Goal: Task Accomplishment & Management: Use online tool/utility

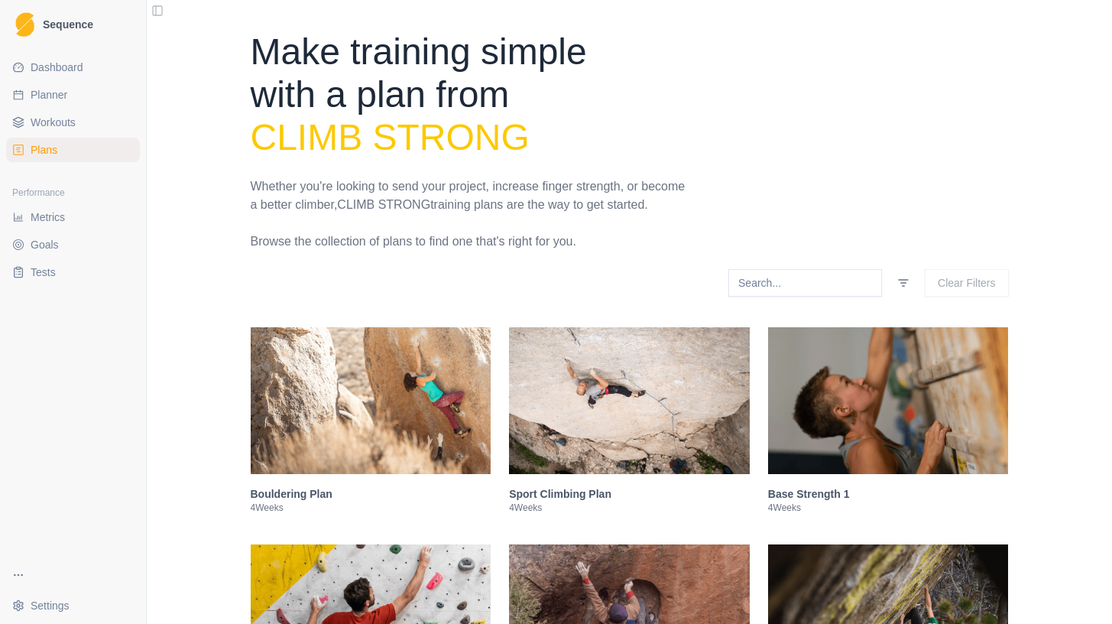
click at [53, 103] on link "Planner" at bounding box center [73, 95] width 134 height 24
select select "month"
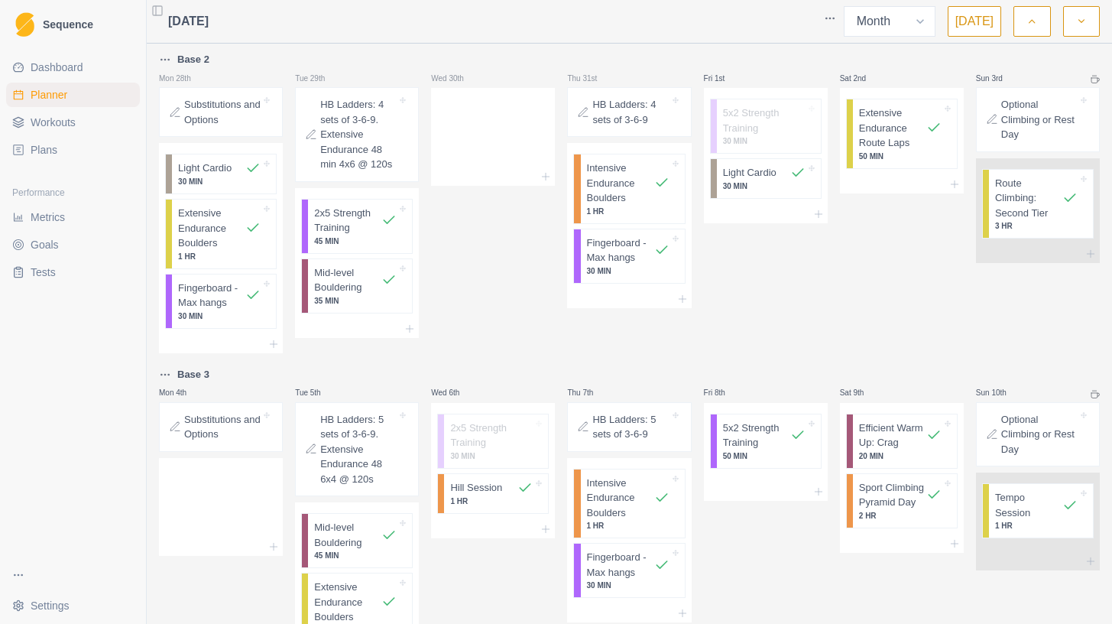
click at [960, 30] on button "[DATE]" at bounding box center [975, 21] width 54 height 31
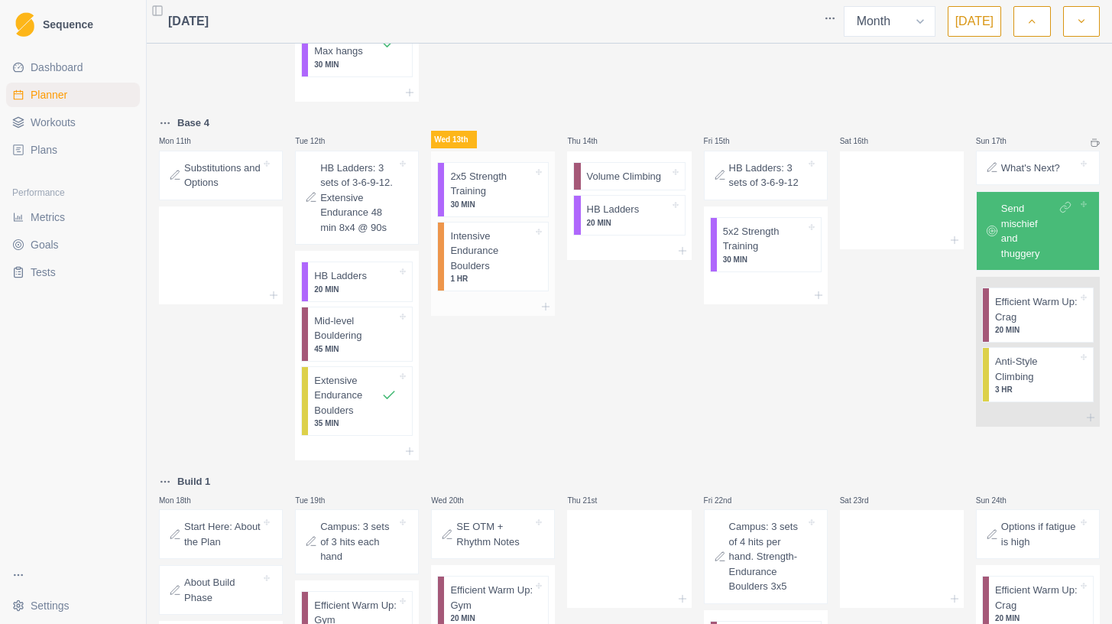
scroll to position [636, 0]
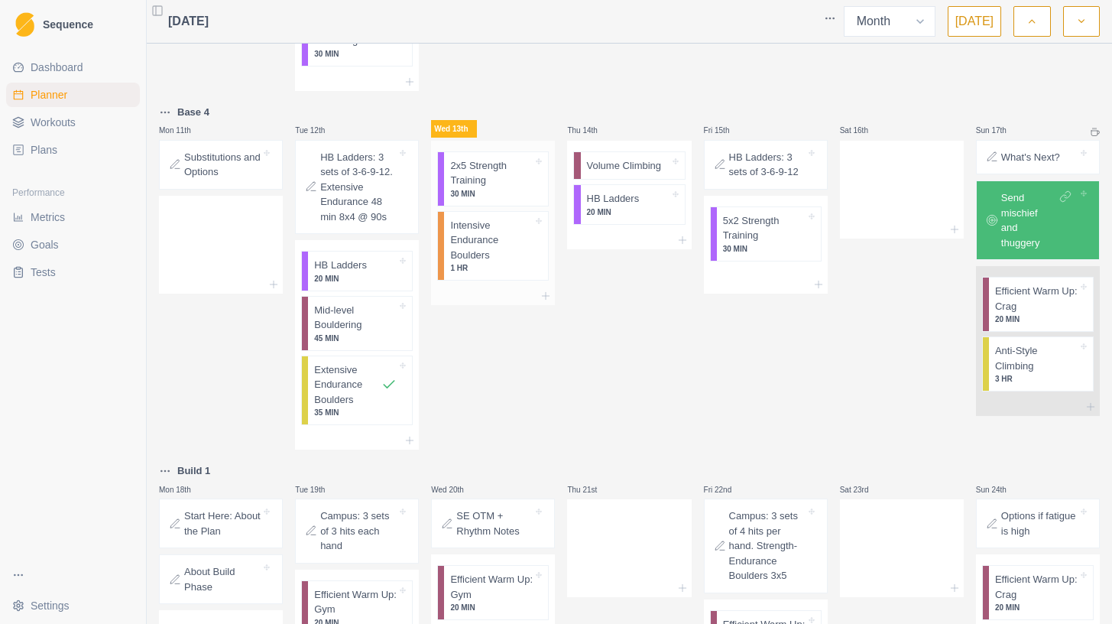
click at [476, 228] on p "Intensive Endurance Boulders" at bounding box center [491, 240] width 83 height 45
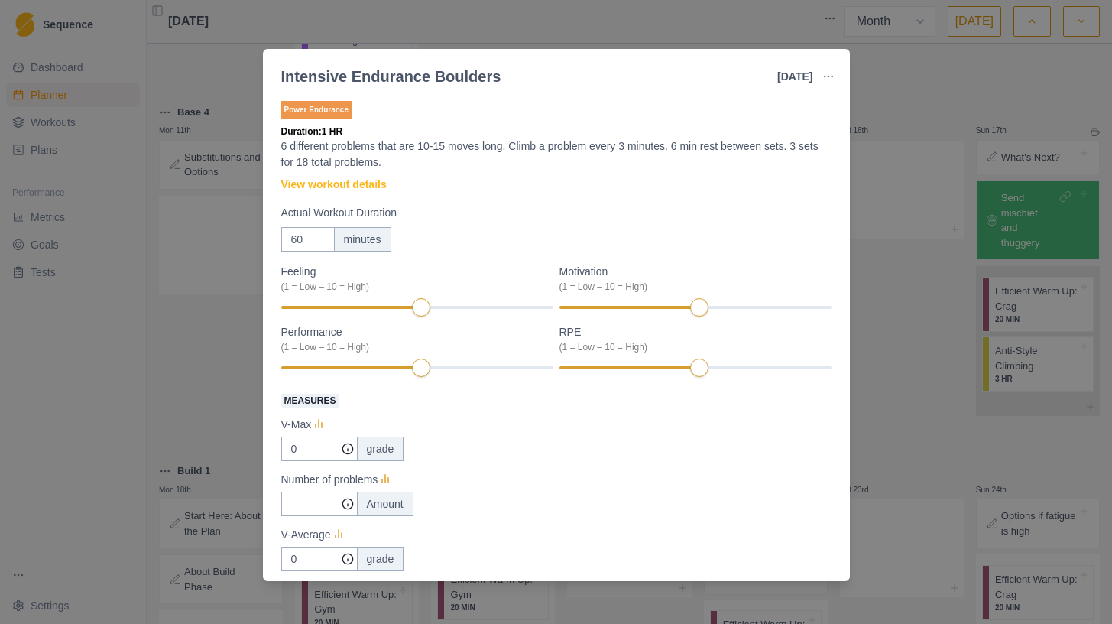
click at [888, 303] on div "Intensive Endurance Boulders [DATE] Link To Goal View Workout Metrics Edit Orig…" at bounding box center [556, 312] width 1112 height 624
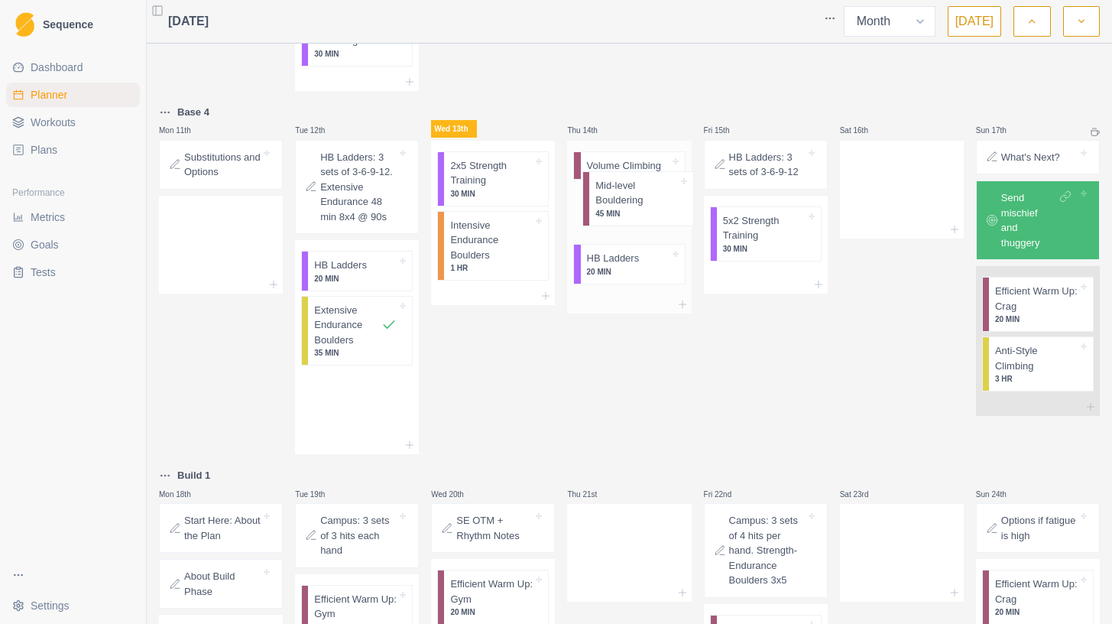
drag, startPoint x: 356, startPoint y: 321, endPoint x: 643, endPoint y: 196, distance: 313.3
click at [643, 196] on div "Base 2 Mon 28th Substitutions and Options Light Cardio 30 MIN Extensive Enduran…" at bounding box center [629, 382] width 941 height 1937
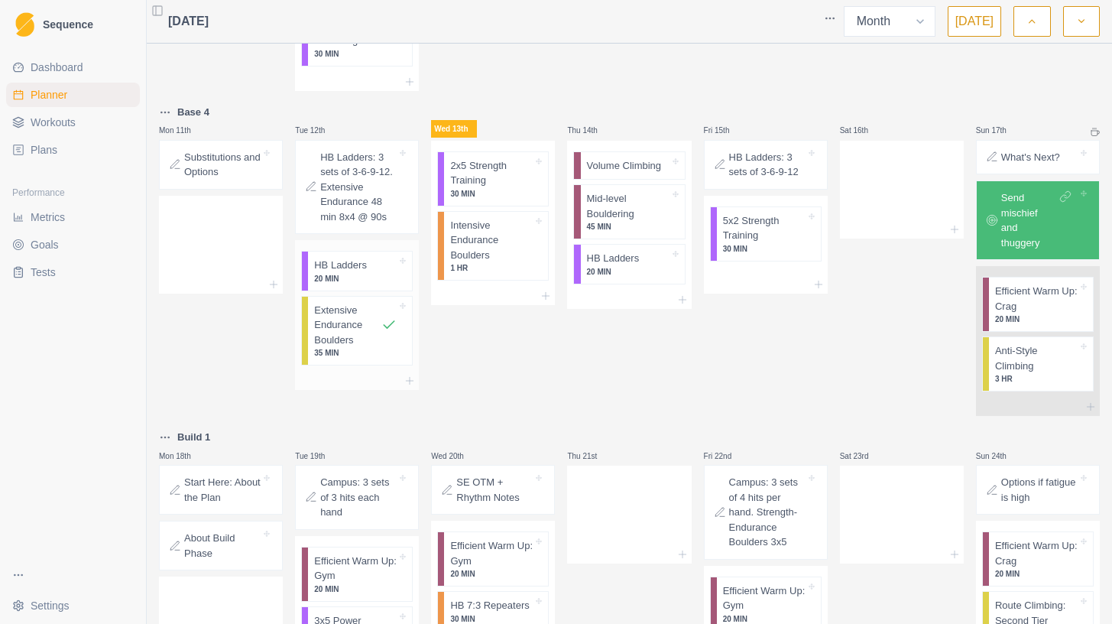
click at [367, 271] on p "HB Ladders" at bounding box center [340, 265] width 53 height 15
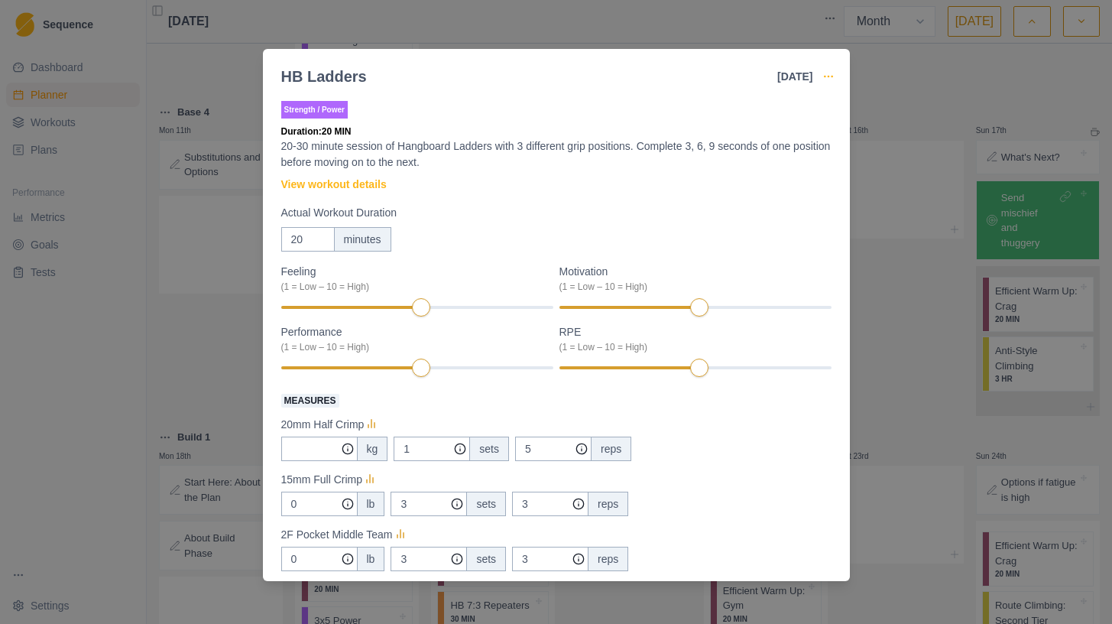
click at [829, 76] on icon "button" at bounding box center [829, 76] width 12 height 12
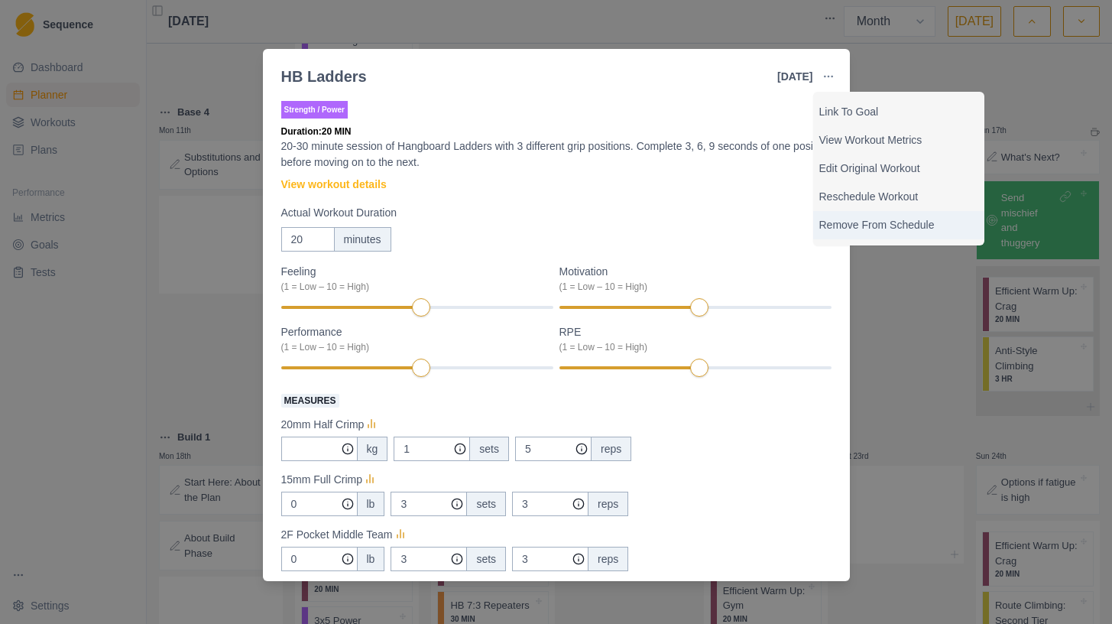
click at [856, 219] on p "Remove From Schedule" at bounding box center [899, 225] width 159 height 16
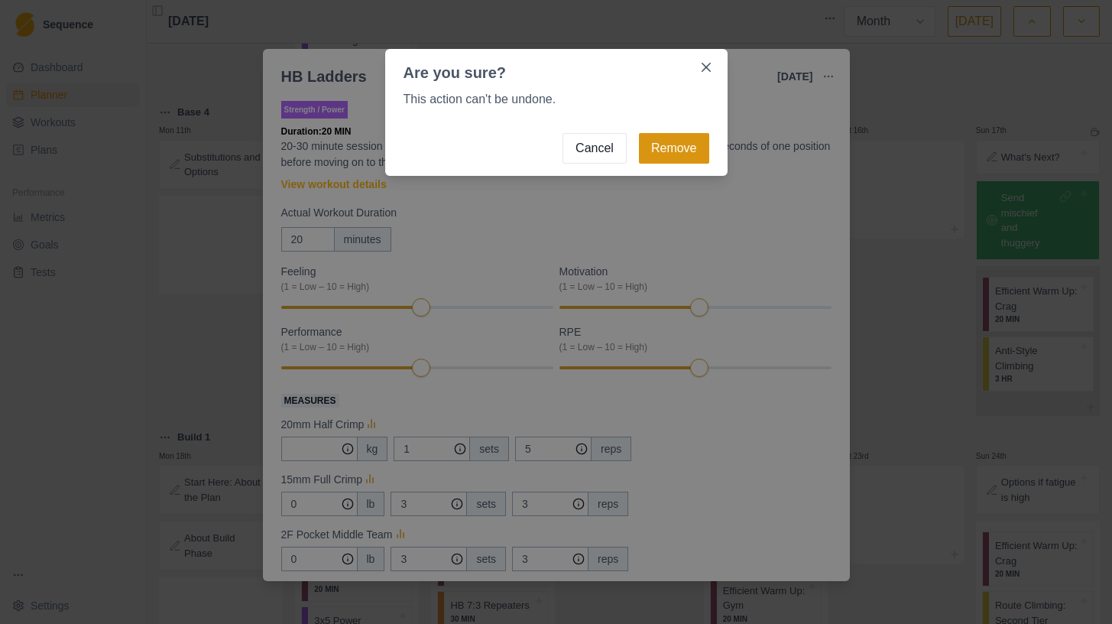
click at [663, 143] on button "Remove" at bounding box center [674, 148] width 70 height 31
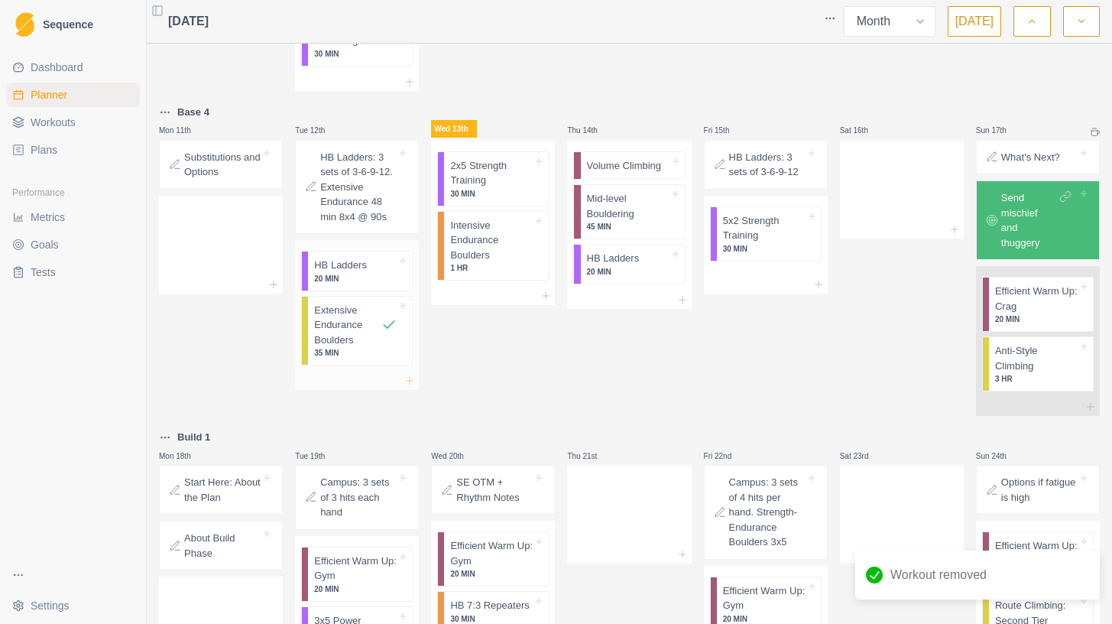
click at [411, 384] on icon at bounding box center [410, 381] width 12 height 12
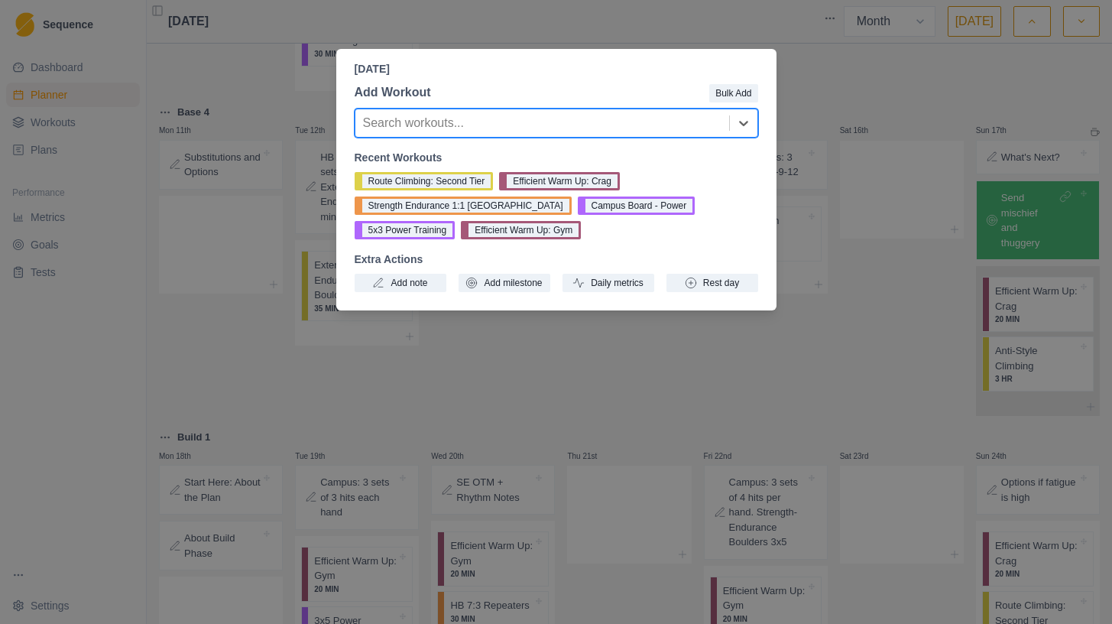
click at [450, 120] on div at bounding box center [542, 122] width 359 height 21
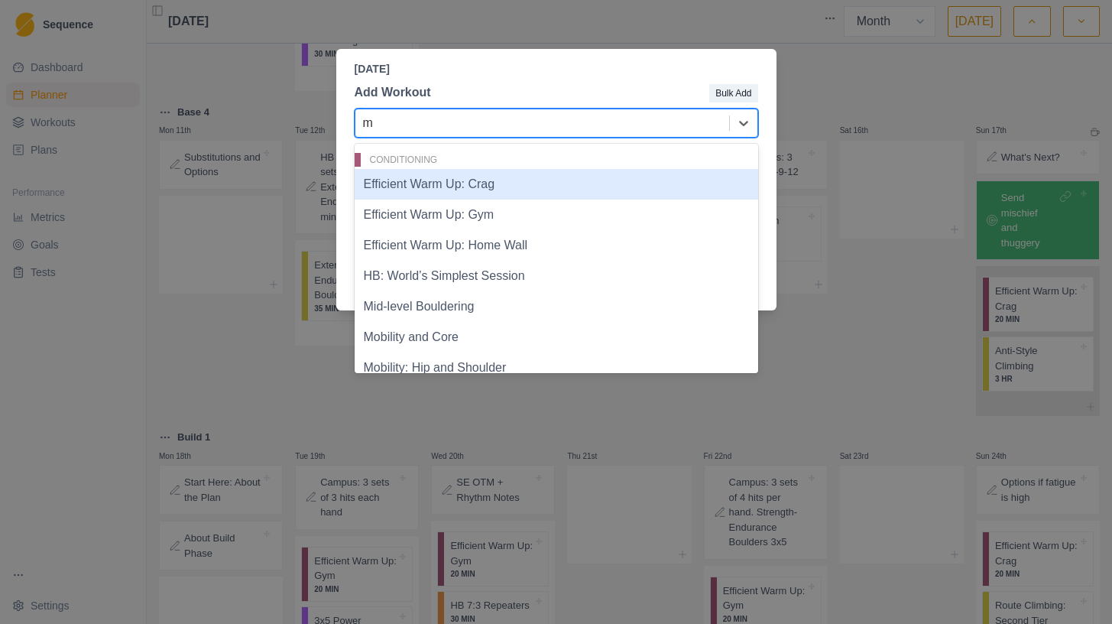
type input "ma"
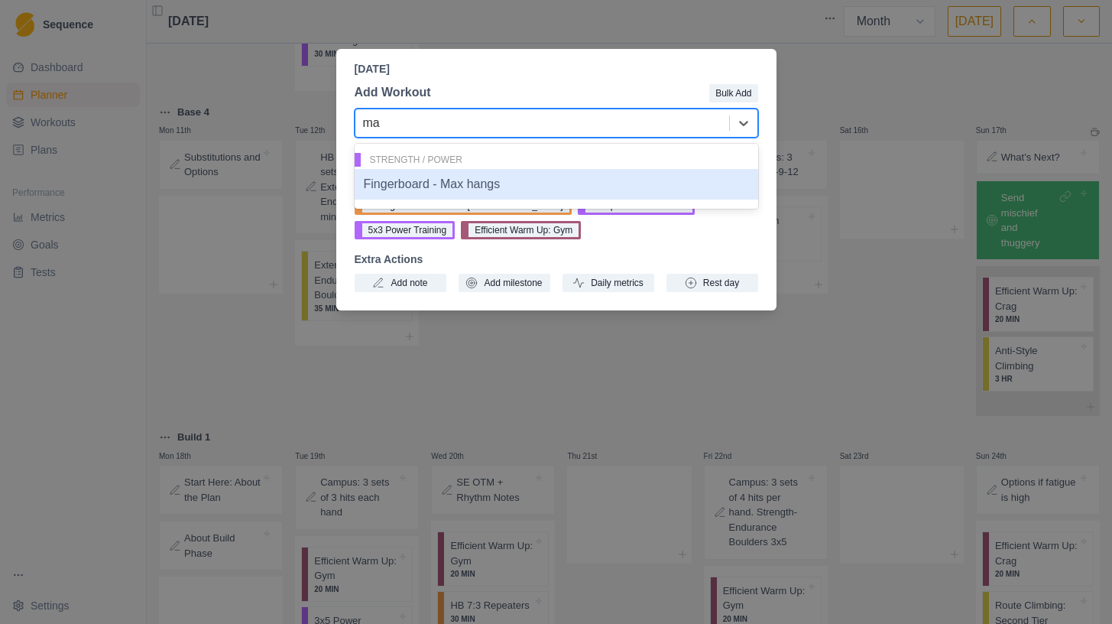
click at [461, 188] on div "Fingerboard - Max hangs" at bounding box center [557, 184] width 404 height 31
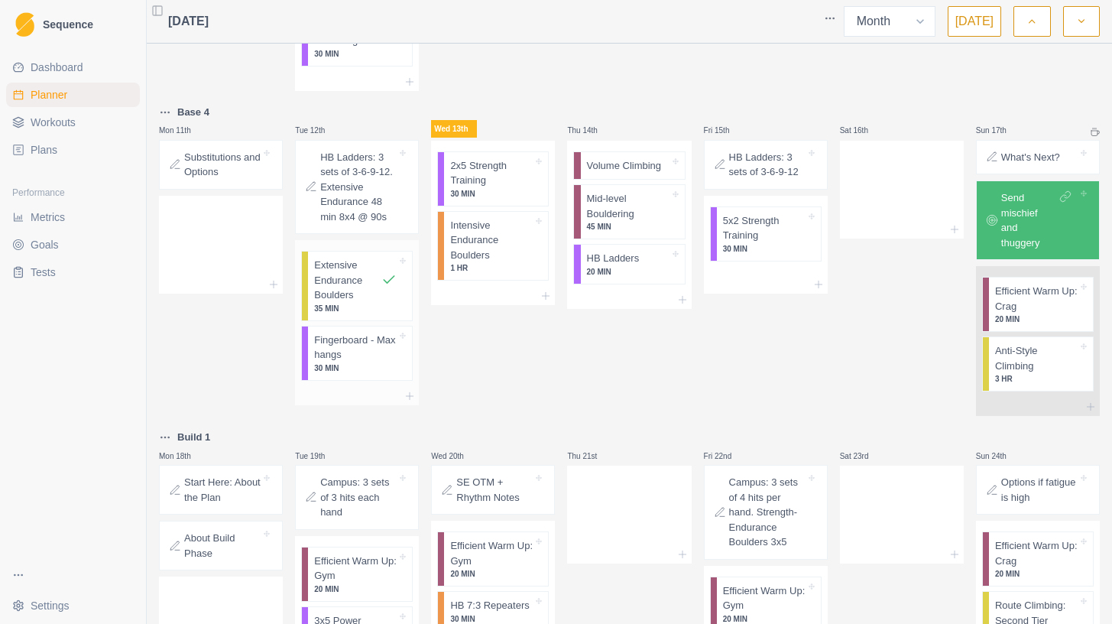
click at [343, 351] on p "Fingerboard - Max hangs" at bounding box center [355, 348] width 83 height 30
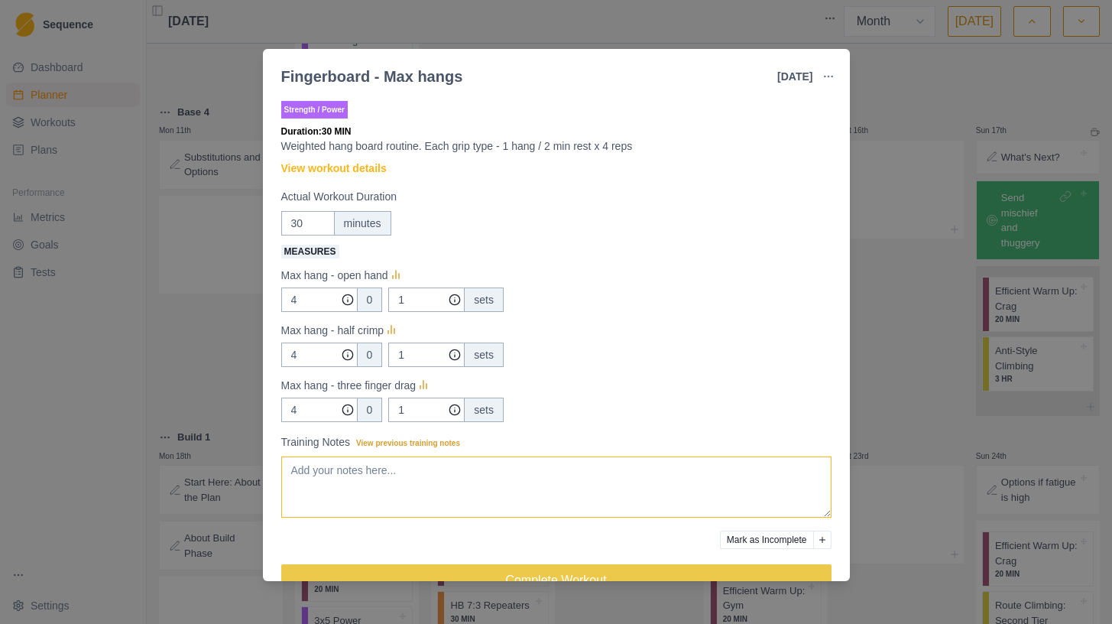
click at [326, 476] on textarea "Training Notes View previous training notes" at bounding box center [556, 486] width 550 height 61
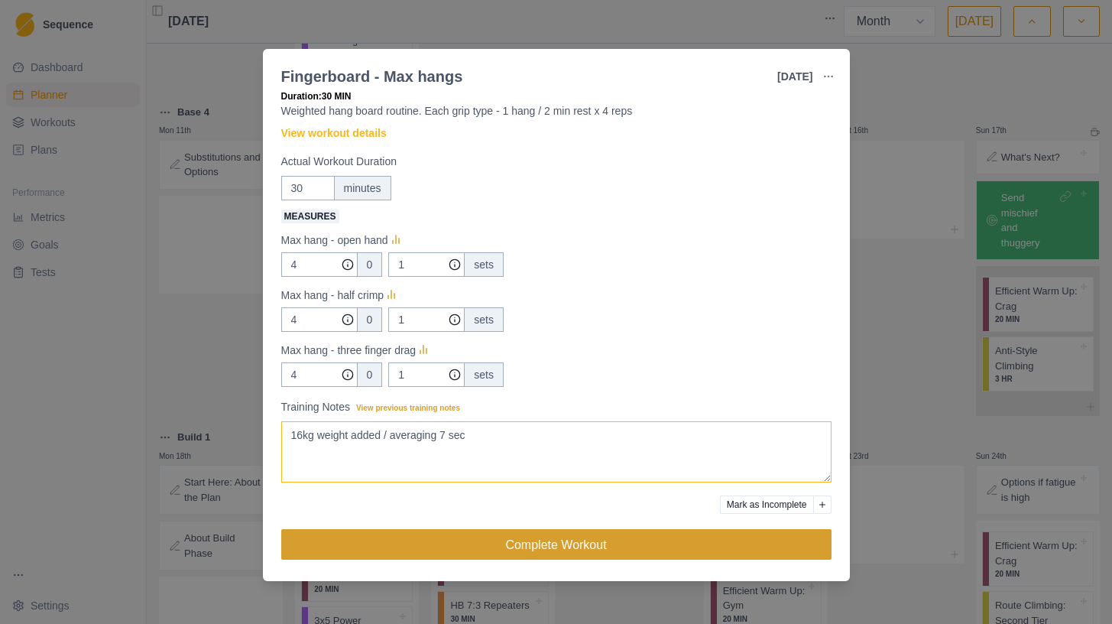
type textarea "16kg weight added / averaging 7 sec"
click at [576, 542] on button "Complete Workout" at bounding box center [556, 544] width 550 height 31
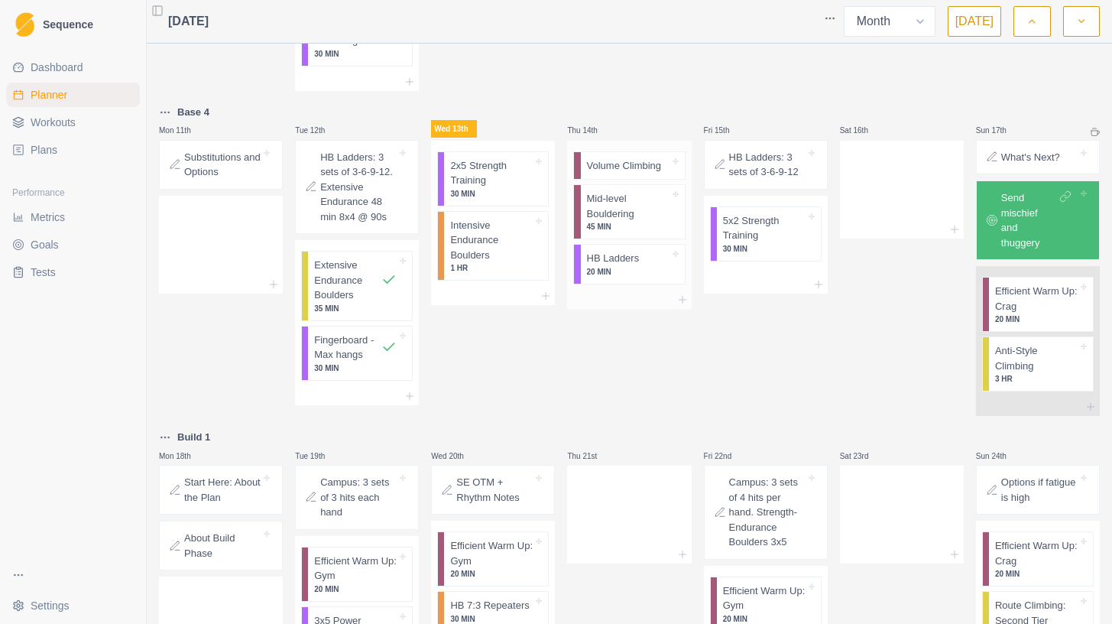
click at [616, 169] on p "Volume Climbing" at bounding box center [624, 165] width 75 height 15
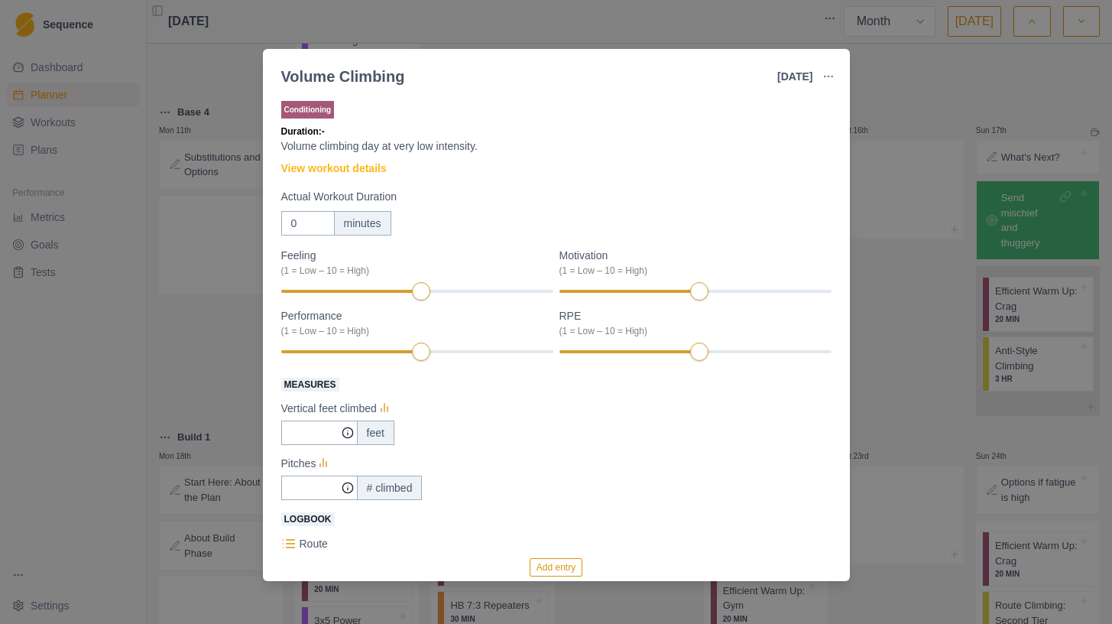
click at [926, 154] on div "Volume Climbing [DATE] Link To Goal View Workout Metrics Edit Original Workout …" at bounding box center [556, 312] width 1112 height 624
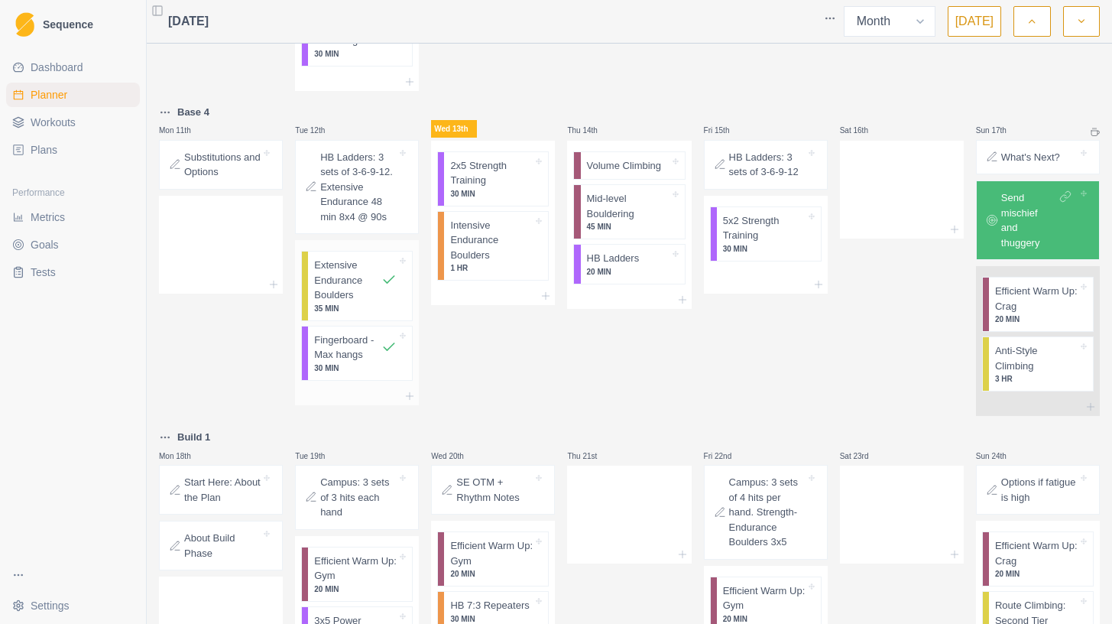
click at [347, 272] on p "Extensive Endurance Boulders" at bounding box center [347, 280] width 67 height 45
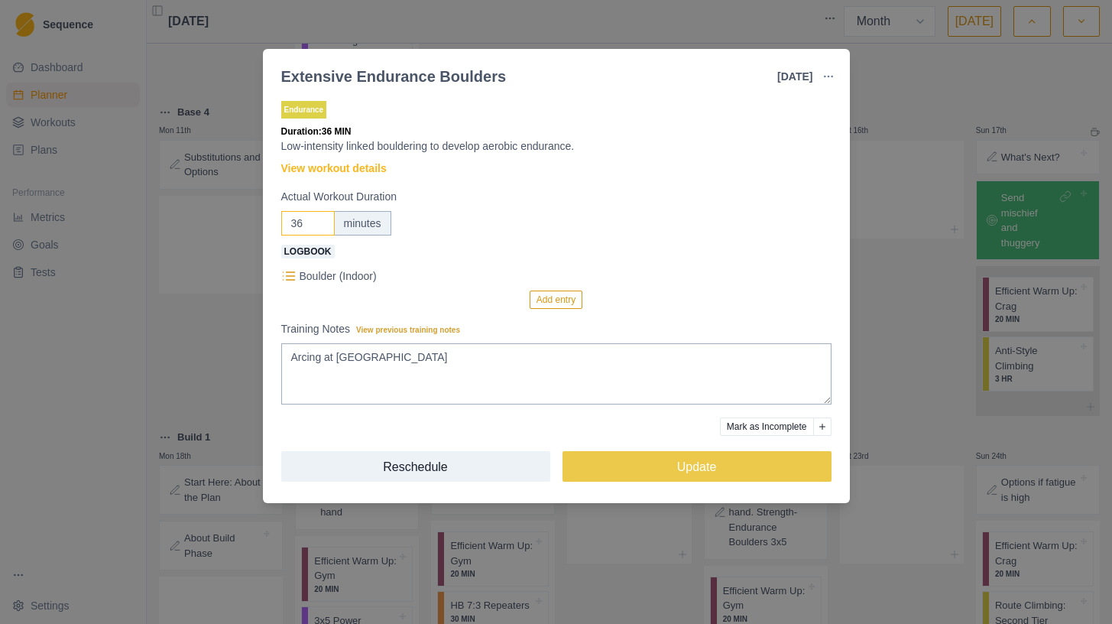
click at [316, 222] on input "36" at bounding box center [308, 223] width 54 height 24
click at [316, 222] on input "37" at bounding box center [308, 223] width 54 height 24
click at [316, 222] on input "38" at bounding box center [308, 223] width 54 height 24
click at [316, 222] on input "39" at bounding box center [308, 223] width 54 height 24
type input "40"
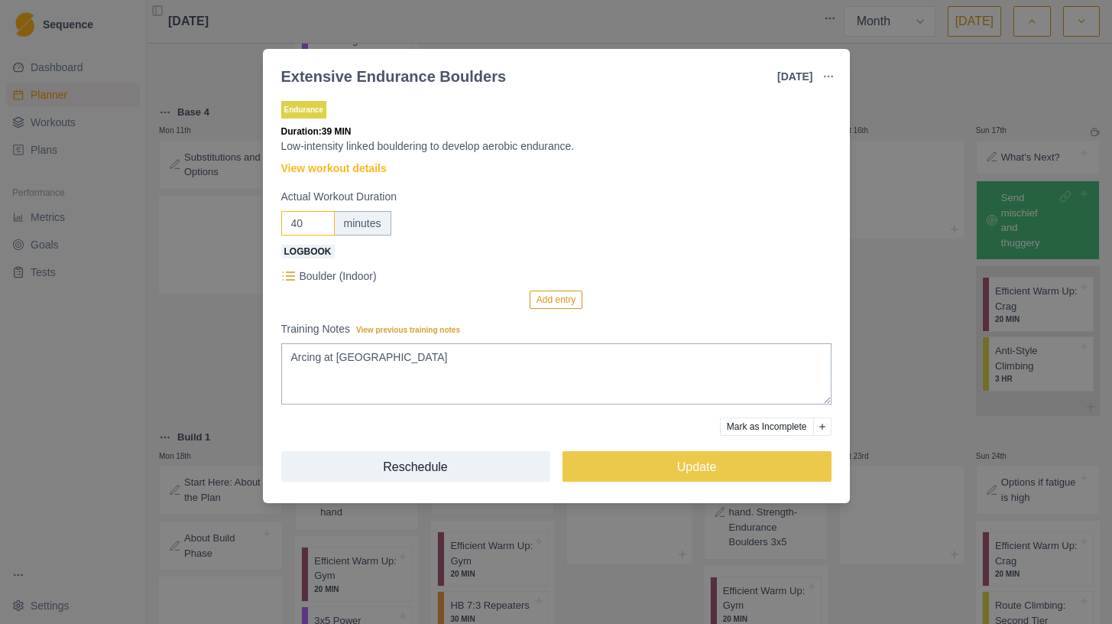
click at [316, 222] on input "40" at bounding box center [308, 223] width 54 height 24
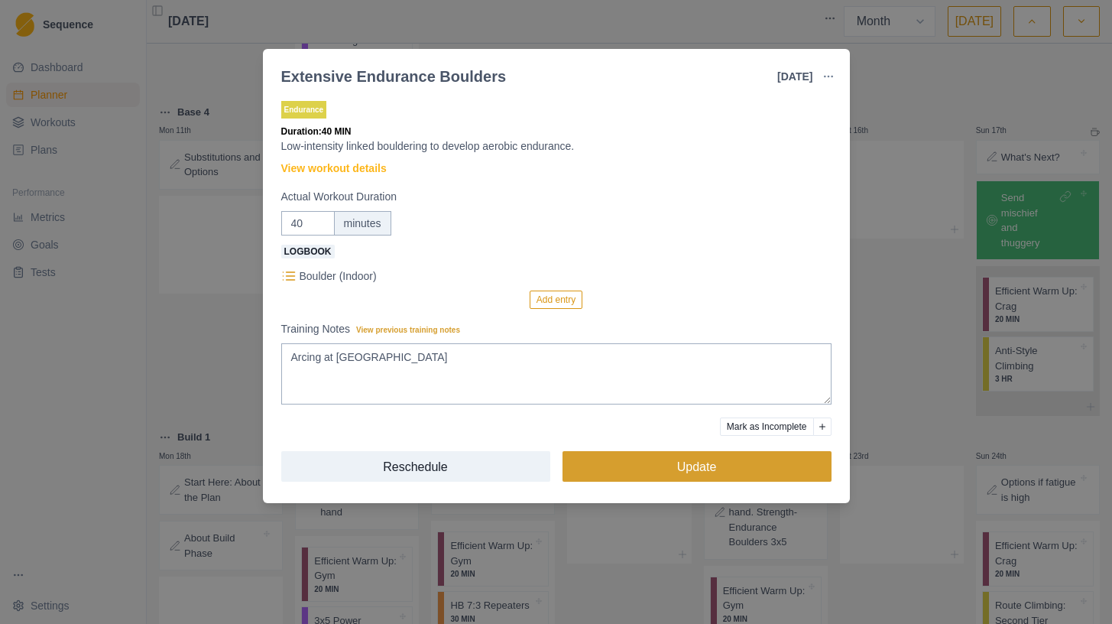
click at [613, 462] on button "Update" at bounding box center [697, 466] width 269 height 31
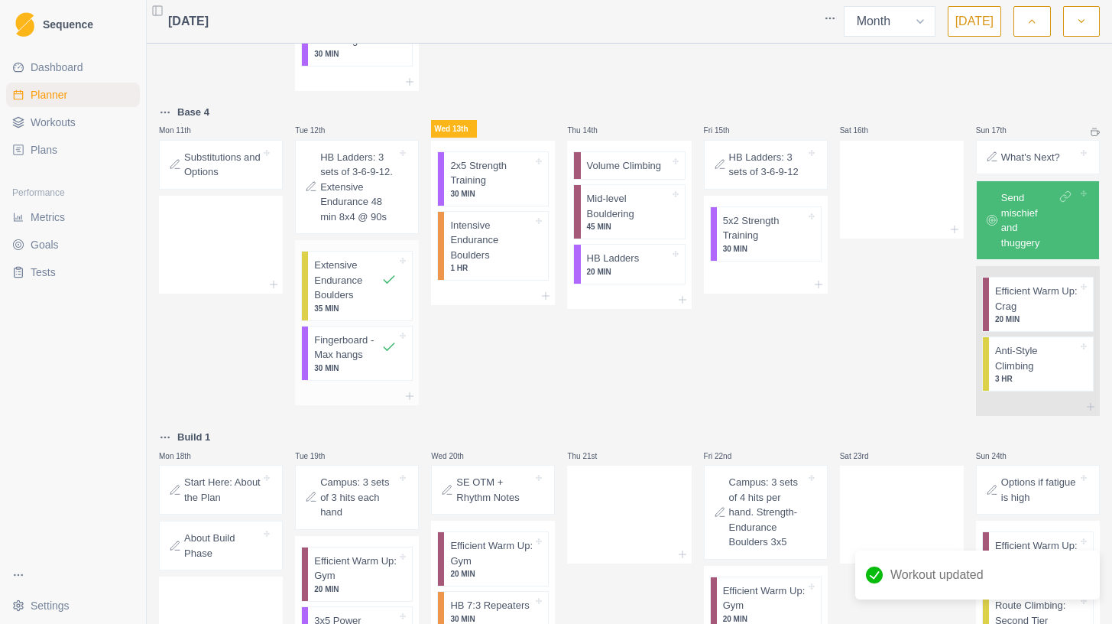
click at [342, 274] on p "Extensive Endurance Boulders" at bounding box center [347, 280] width 67 height 45
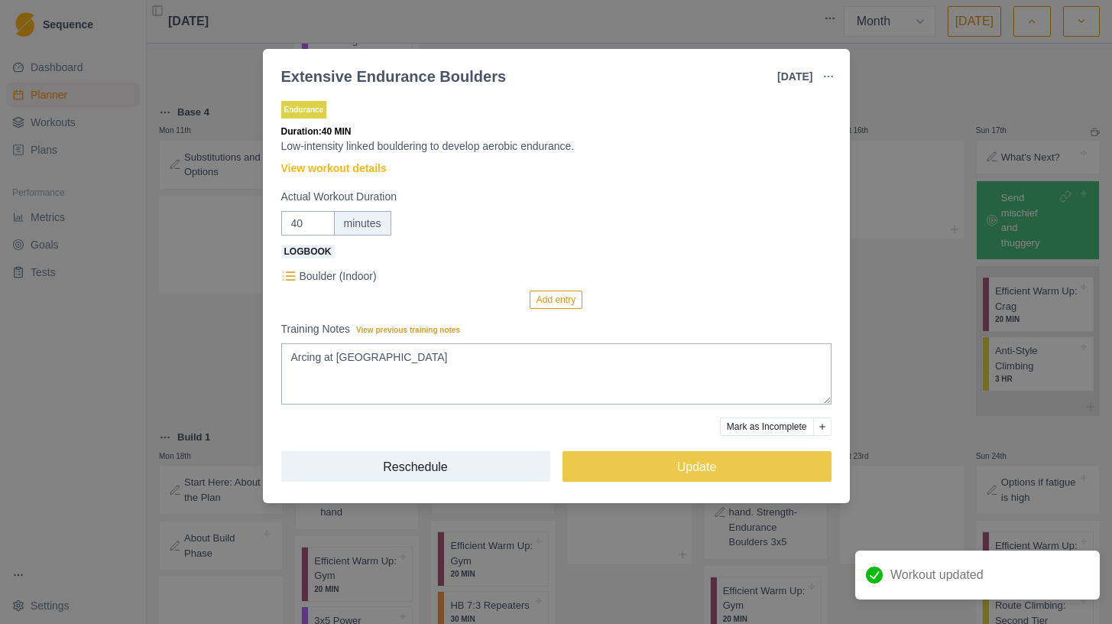
click at [362, 278] on p "Boulder (Indoor)" at bounding box center [338, 276] width 77 height 16
click at [292, 276] on line at bounding box center [290, 276] width 8 height 0
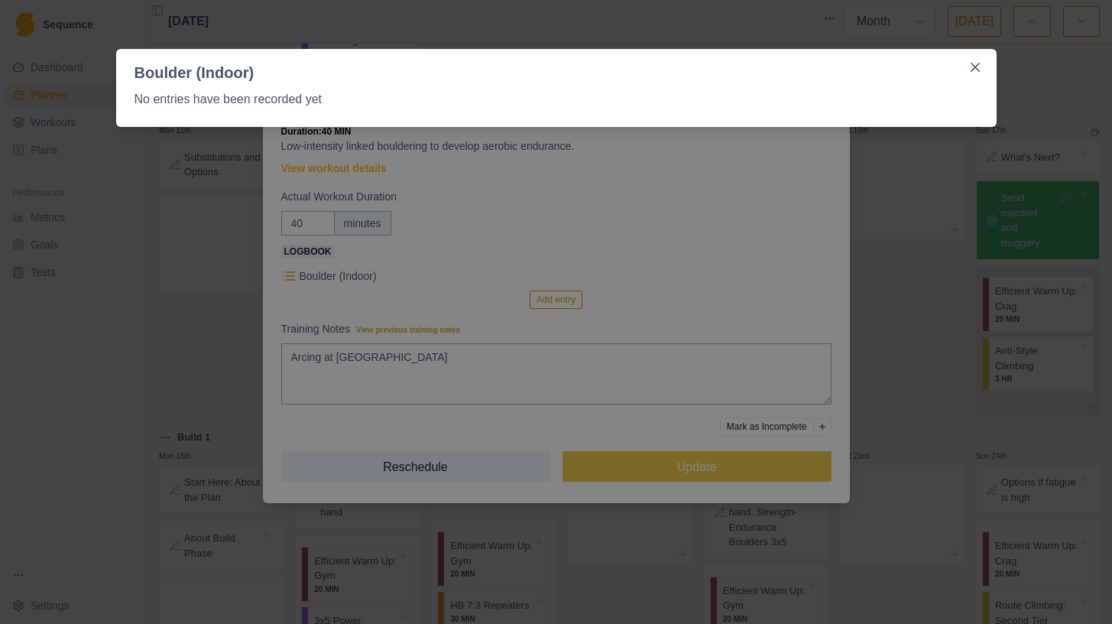
click at [596, 271] on div "Boulder (Indoor) No entries have been recorded yet" at bounding box center [556, 312] width 1112 height 624
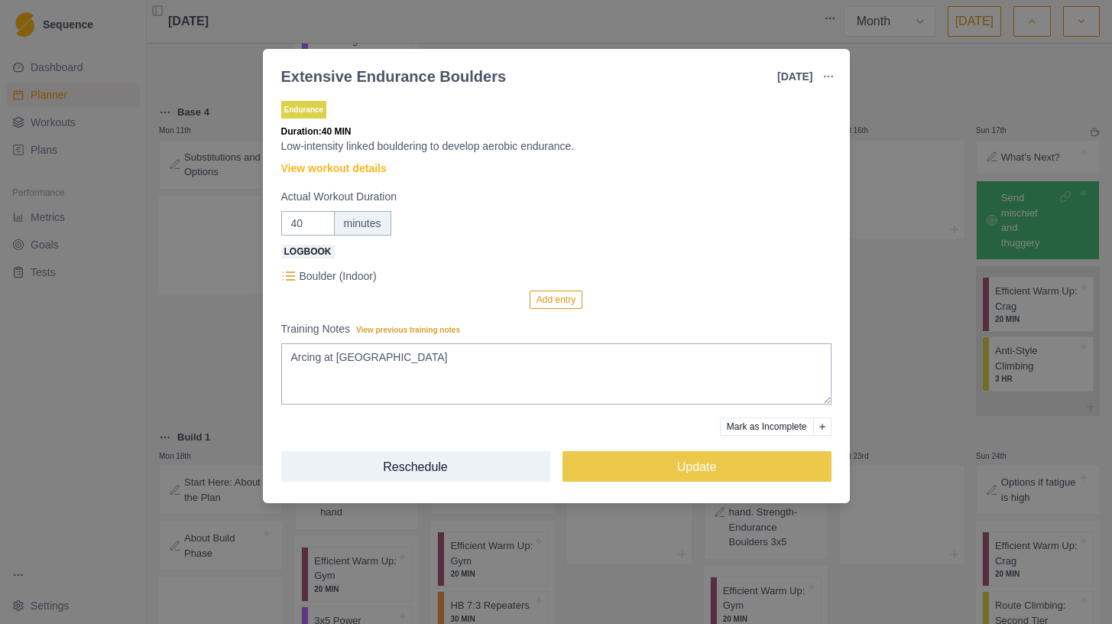
click at [898, 161] on div "Extensive Endurance Boulders [DATE] Link To Goal View Workout Metrics Edit Orig…" at bounding box center [556, 312] width 1112 height 624
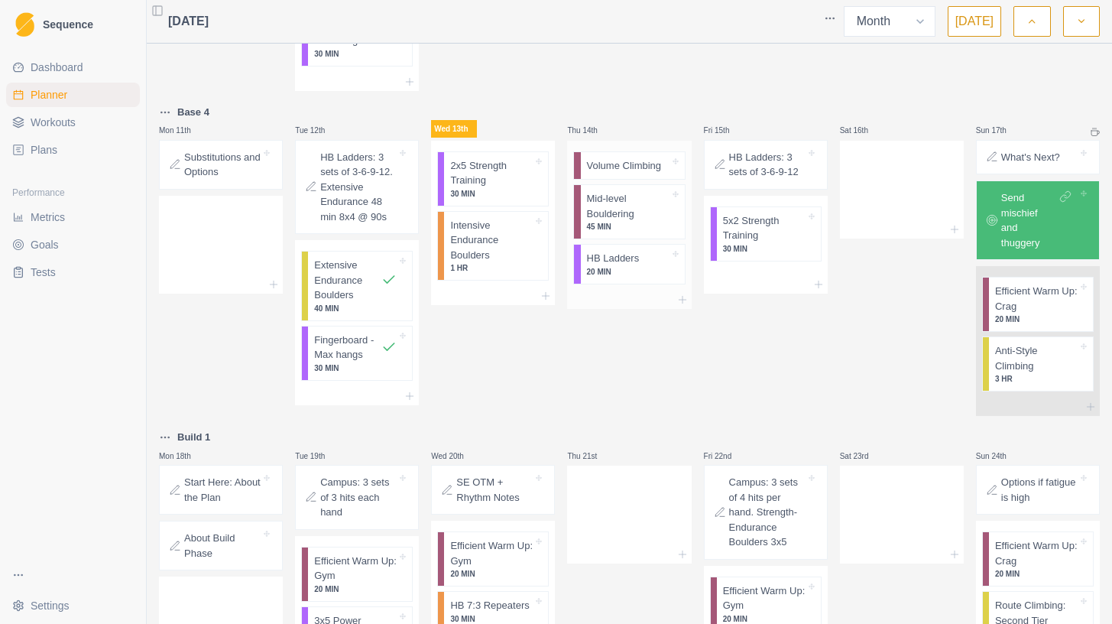
click at [646, 173] on div "Volume Climbing" at bounding box center [633, 166] width 104 height 28
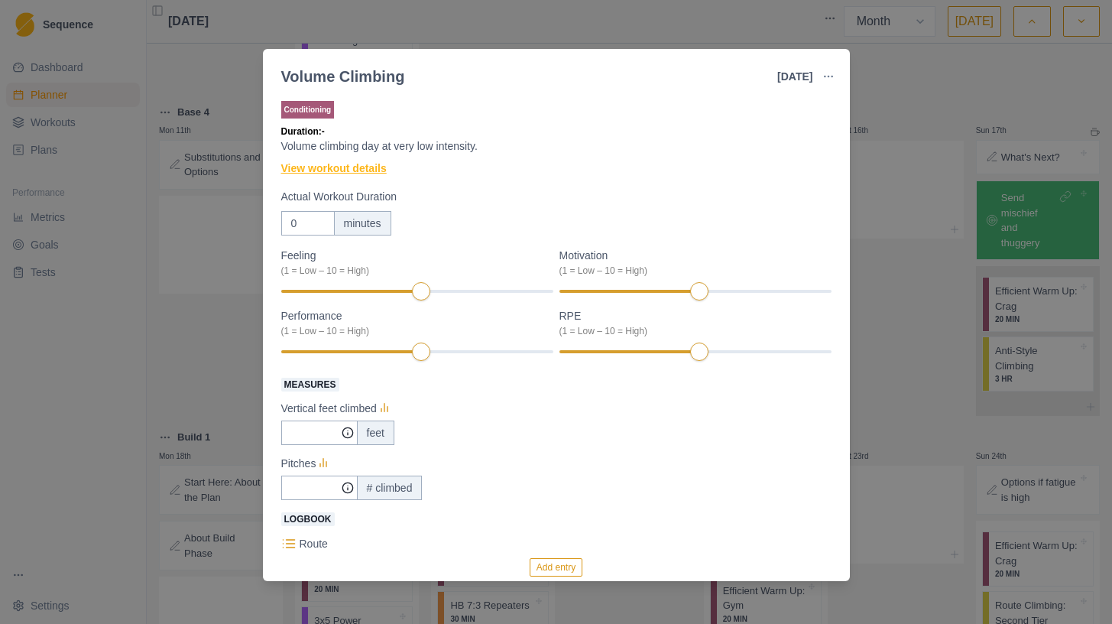
click at [348, 167] on link "View workout details" at bounding box center [334, 169] width 106 height 16
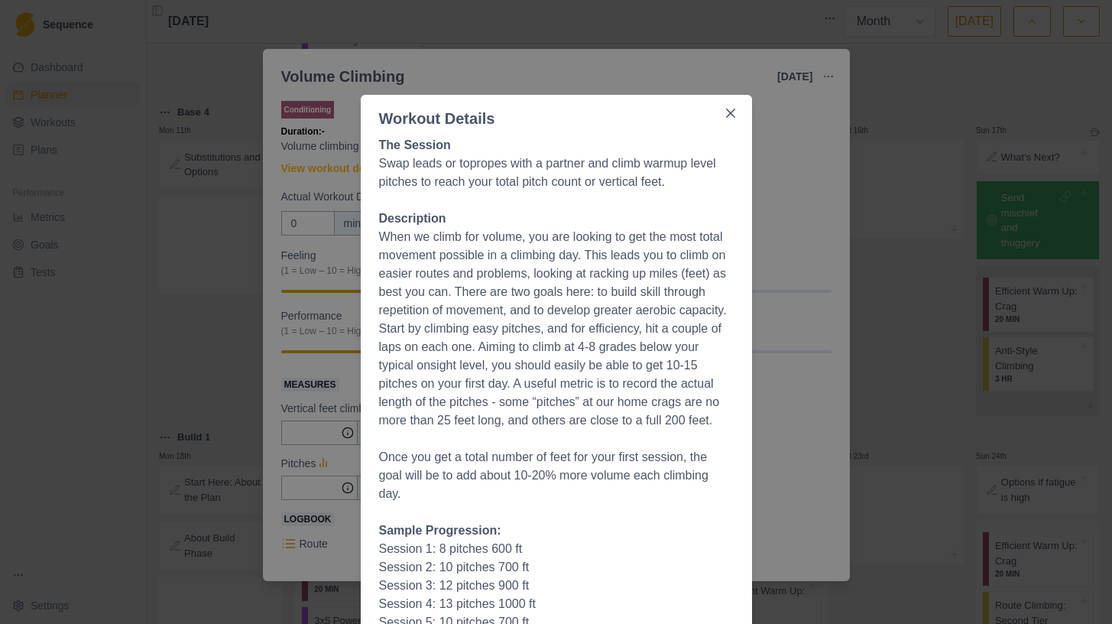
click at [995, 203] on div "Workout Details The Session Swap leads or topropes with a partner and climb war…" at bounding box center [556, 312] width 1112 height 624
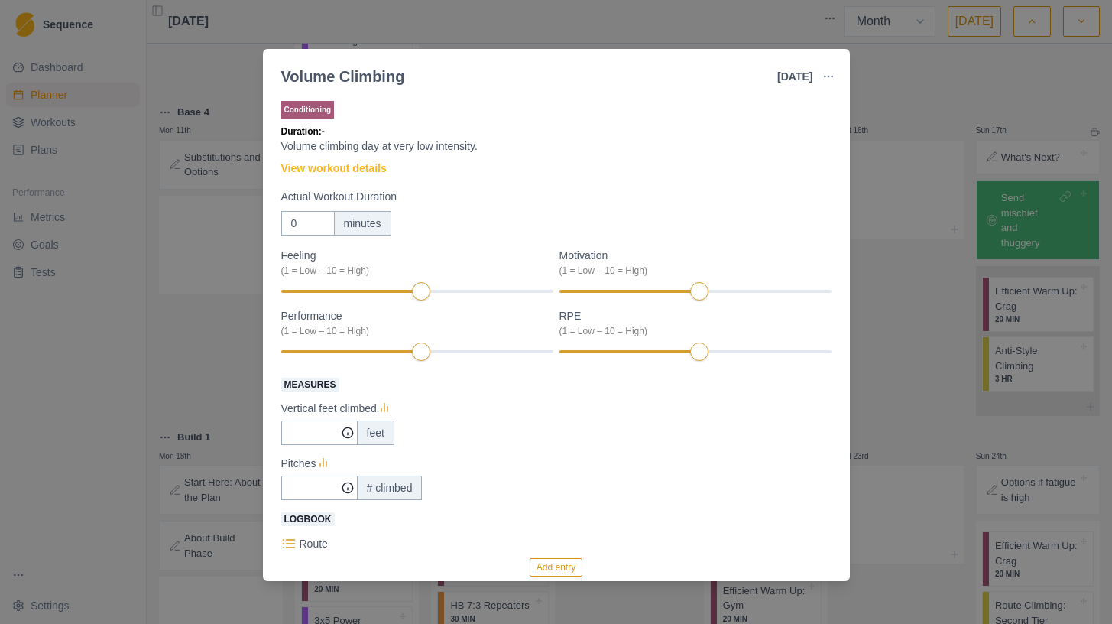
click at [995, 203] on div "Volume Climbing [DATE] Link To Goal View Workout Metrics Edit Original Workout …" at bounding box center [556, 312] width 1112 height 624
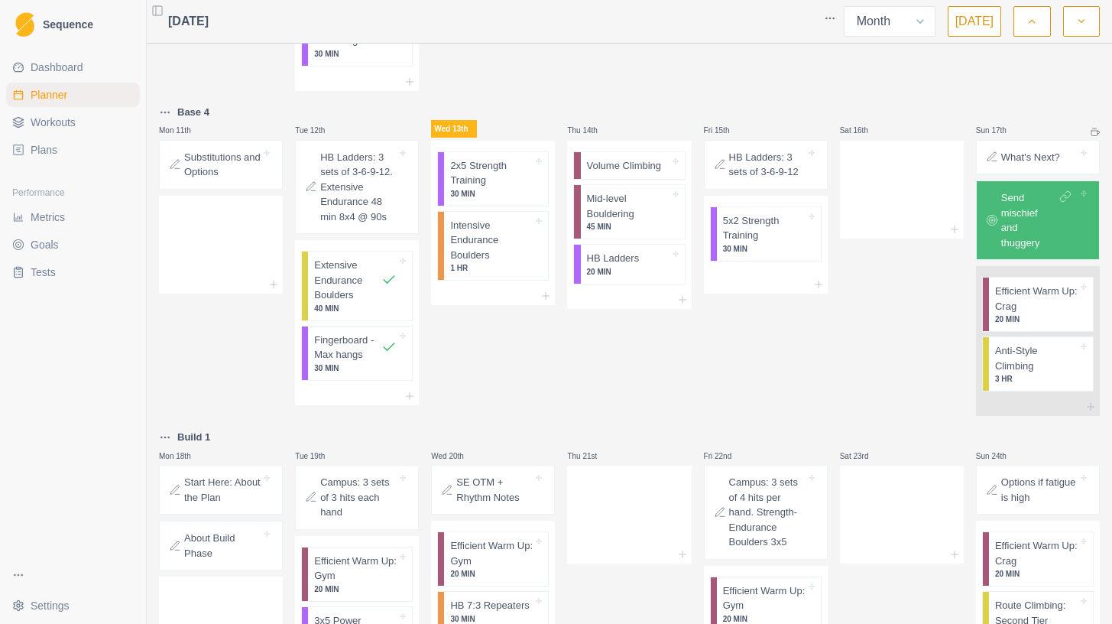
click at [48, 58] on link "Dashboard" at bounding box center [73, 67] width 134 height 24
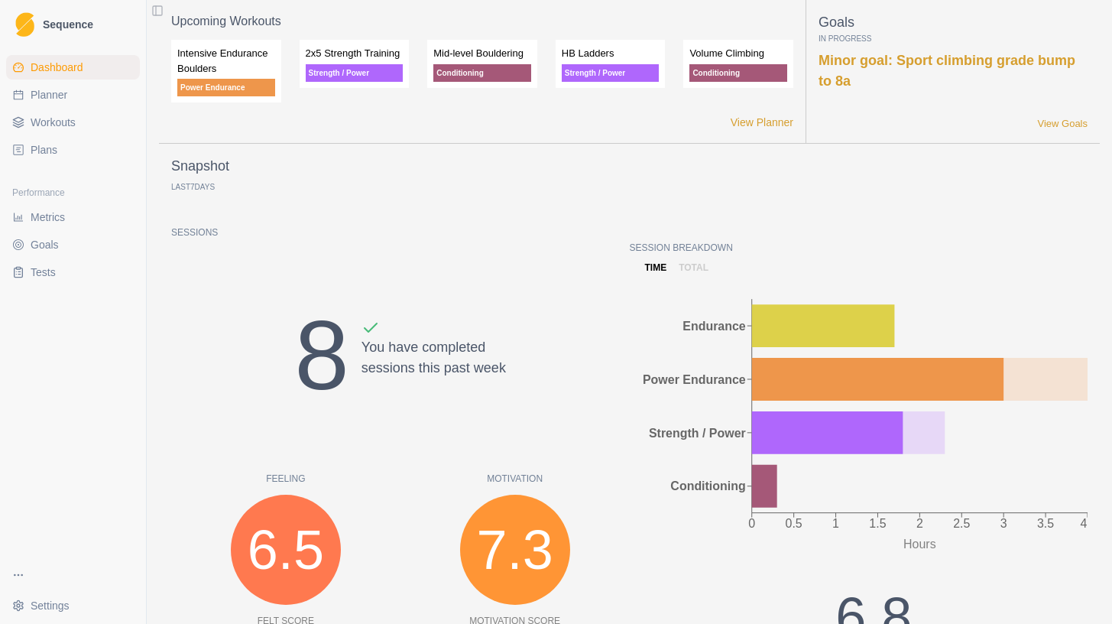
click at [39, 91] on span "Planner" at bounding box center [49, 94] width 37 height 15
select select "month"
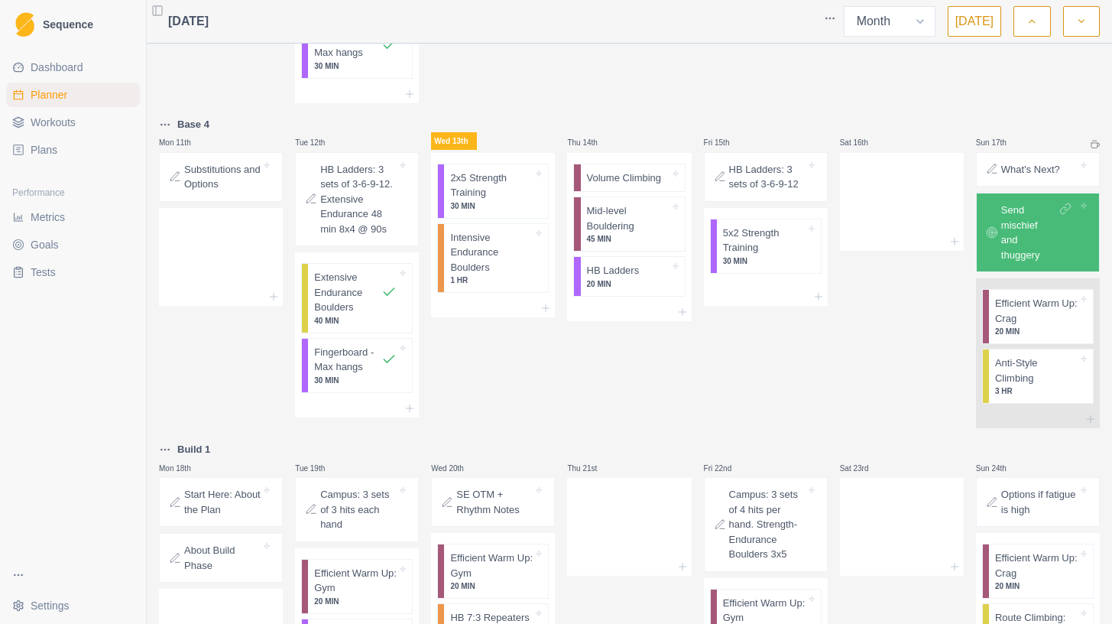
scroll to position [641, 0]
